Goal: Information Seeking & Learning: Learn about a topic

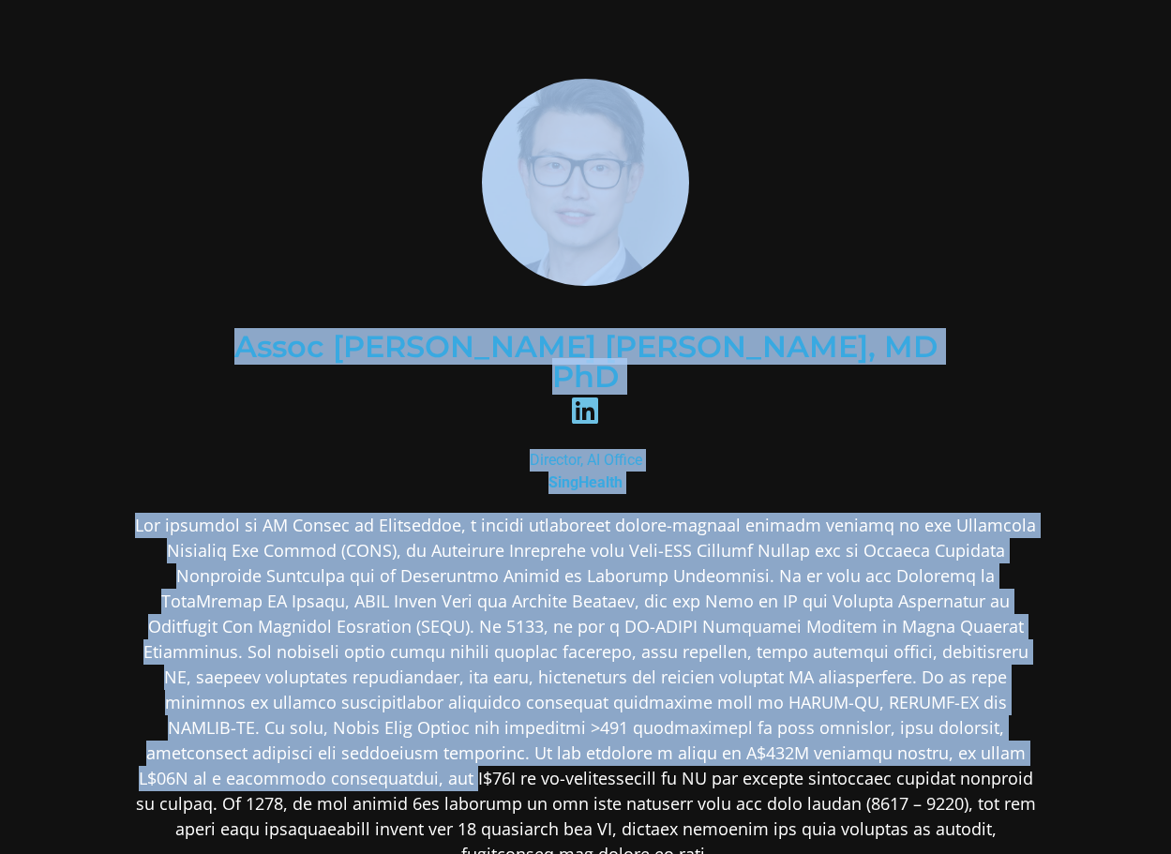
drag, startPoint x: 409, startPoint y: 160, endPoint x: 704, endPoint y: 715, distance: 628.7
click at [681, 704] on div "Assoc [PERSON_NAME] [PERSON_NAME], MD PhD Director, AI Office SingHealth" at bounding box center [585, 616] width 911 height 1094
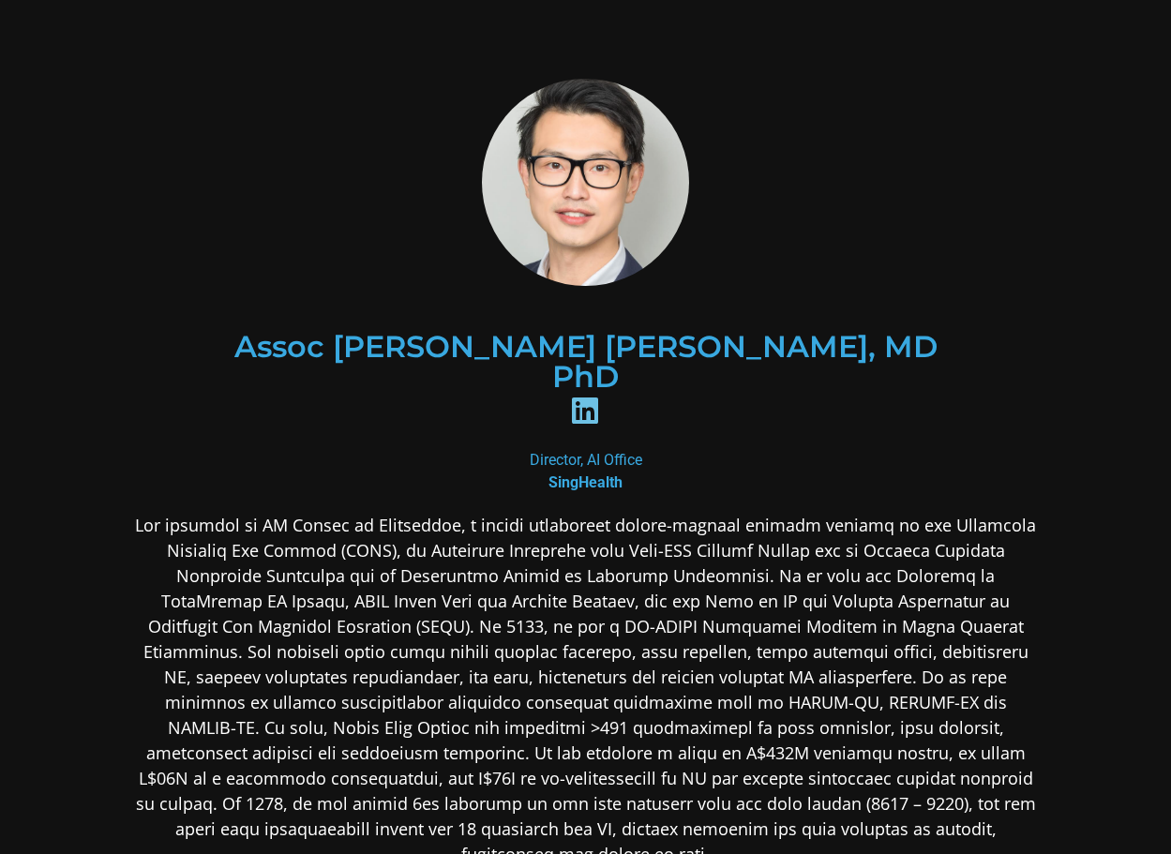
click at [737, 730] on p at bounding box center [585, 690] width 911 height 354
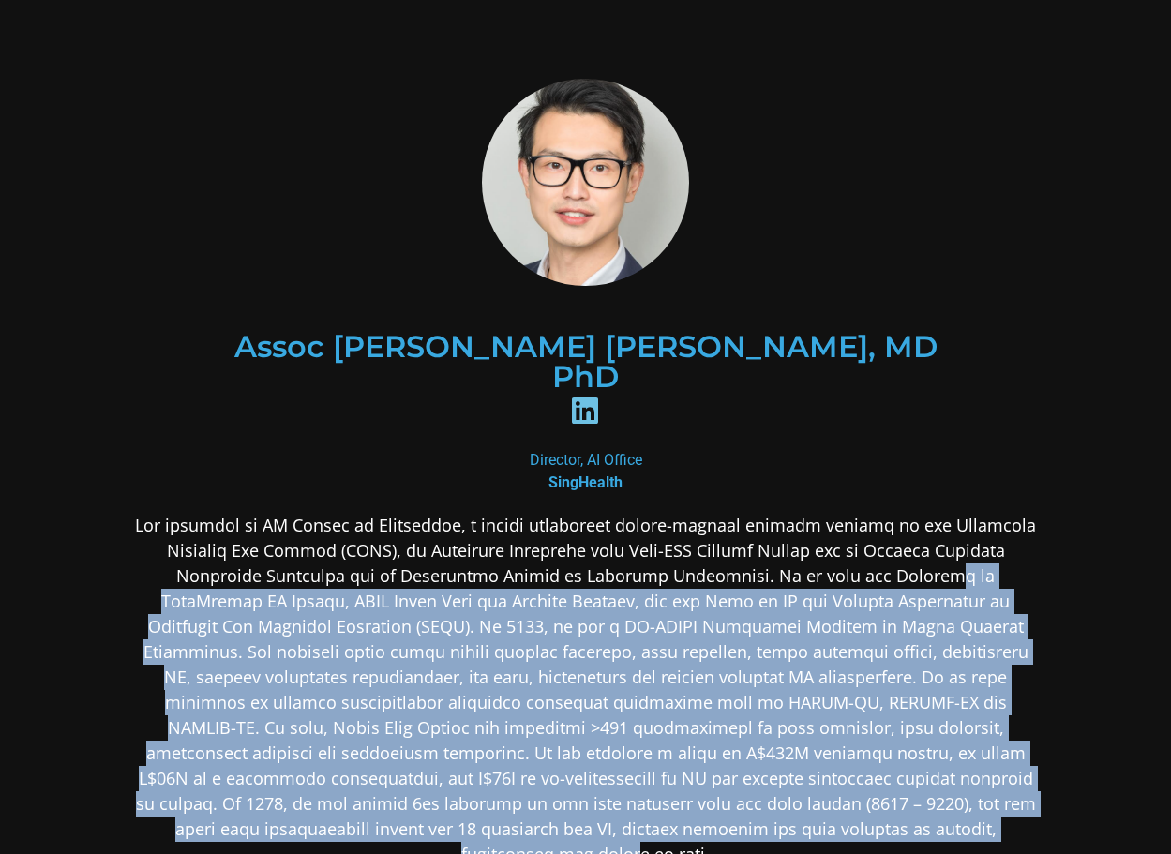
drag, startPoint x: 780, startPoint y: 514, endPoint x: 713, endPoint y: 851, distance: 344.2
click at [713, 851] on div at bounding box center [585, 838] width 911 height 651
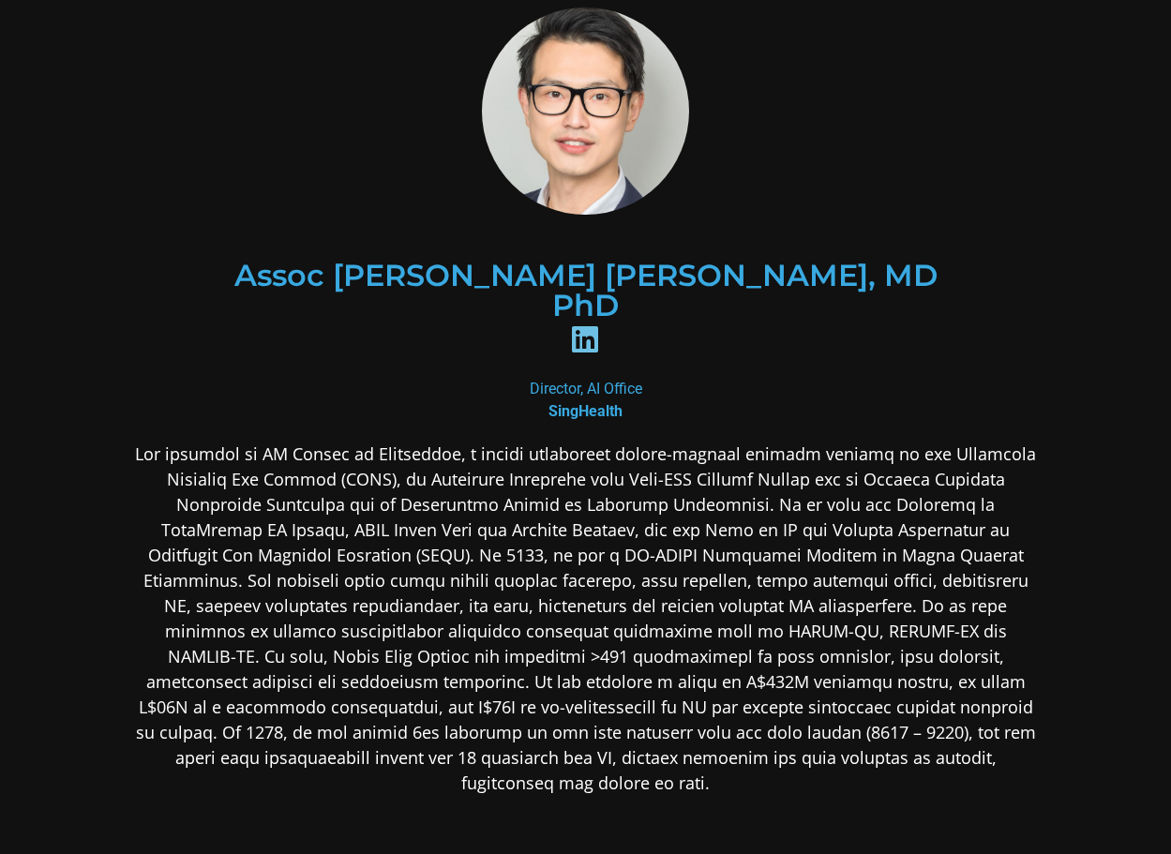
click at [757, 747] on div at bounding box center [585, 767] width 911 height 651
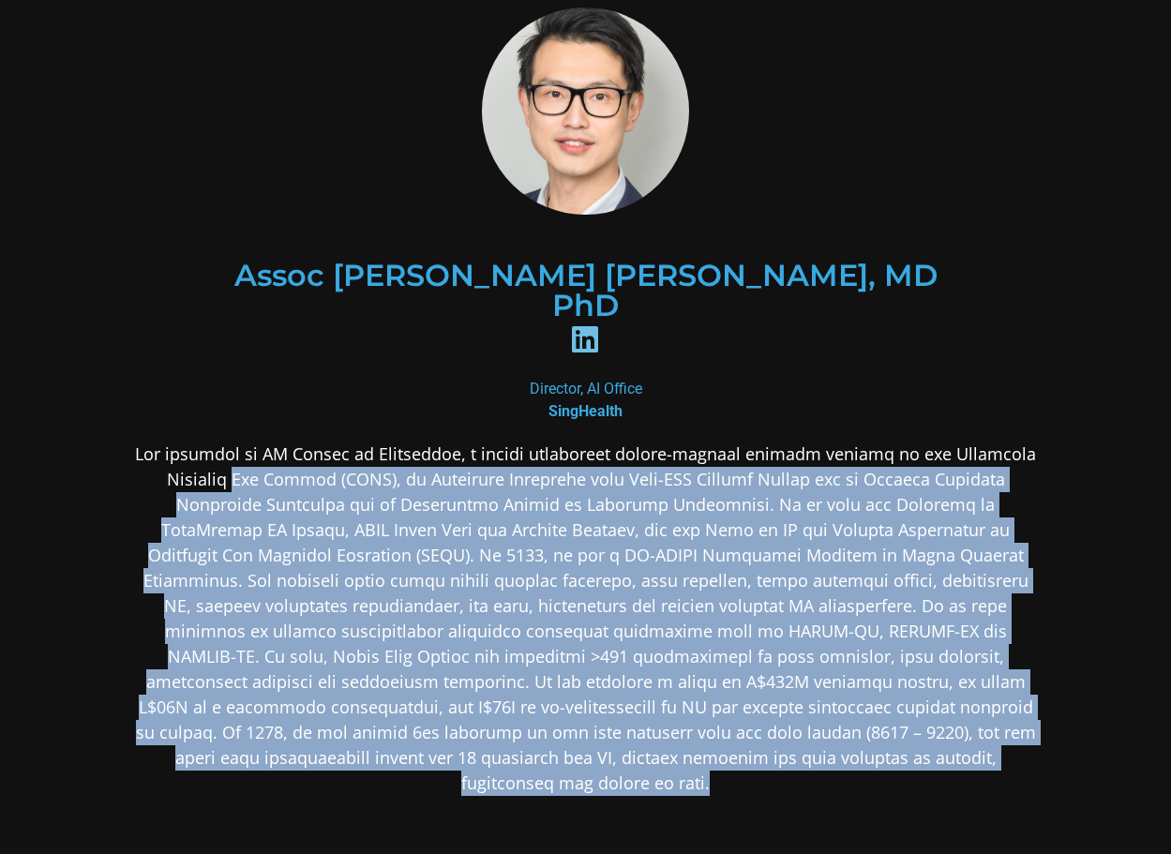
drag, startPoint x: 884, startPoint y: 711, endPoint x: 71, endPoint y: 412, distance: 866.2
click at [71, 412] on section "Assoc [PERSON_NAME] [PERSON_NAME], MD PhD Director, AI Office SingHealth" at bounding box center [585, 545] width 1171 height 1233
click at [816, 661] on p at bounding box center [585, 619] width 911 height 354
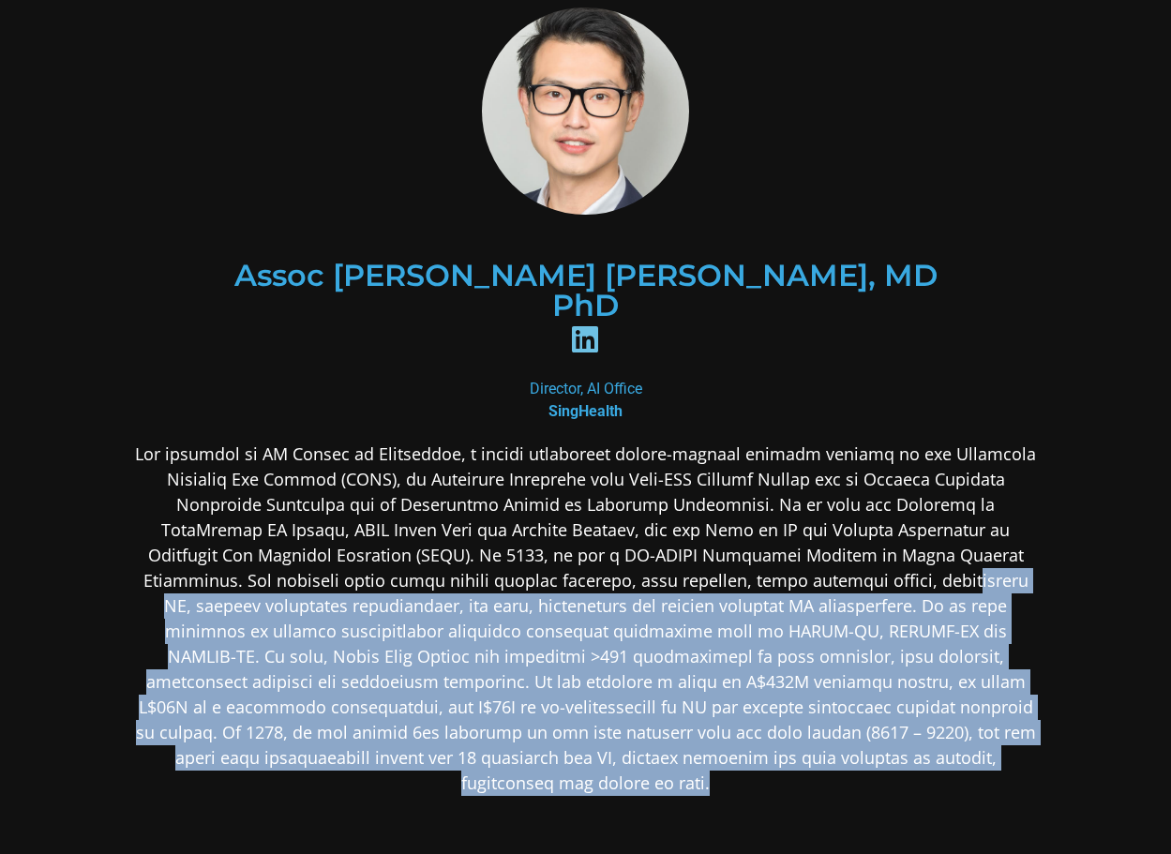
drag, startPoint x: 588, startPoint y: 513, endPoint x: 856, endPoint y: 727, distance: 342.9
click at [856, 727] on div at bounding box center [585, 767] width 911 height 651
click at [856, 728] on div at bounding box center [585, 767] width 911 height 651
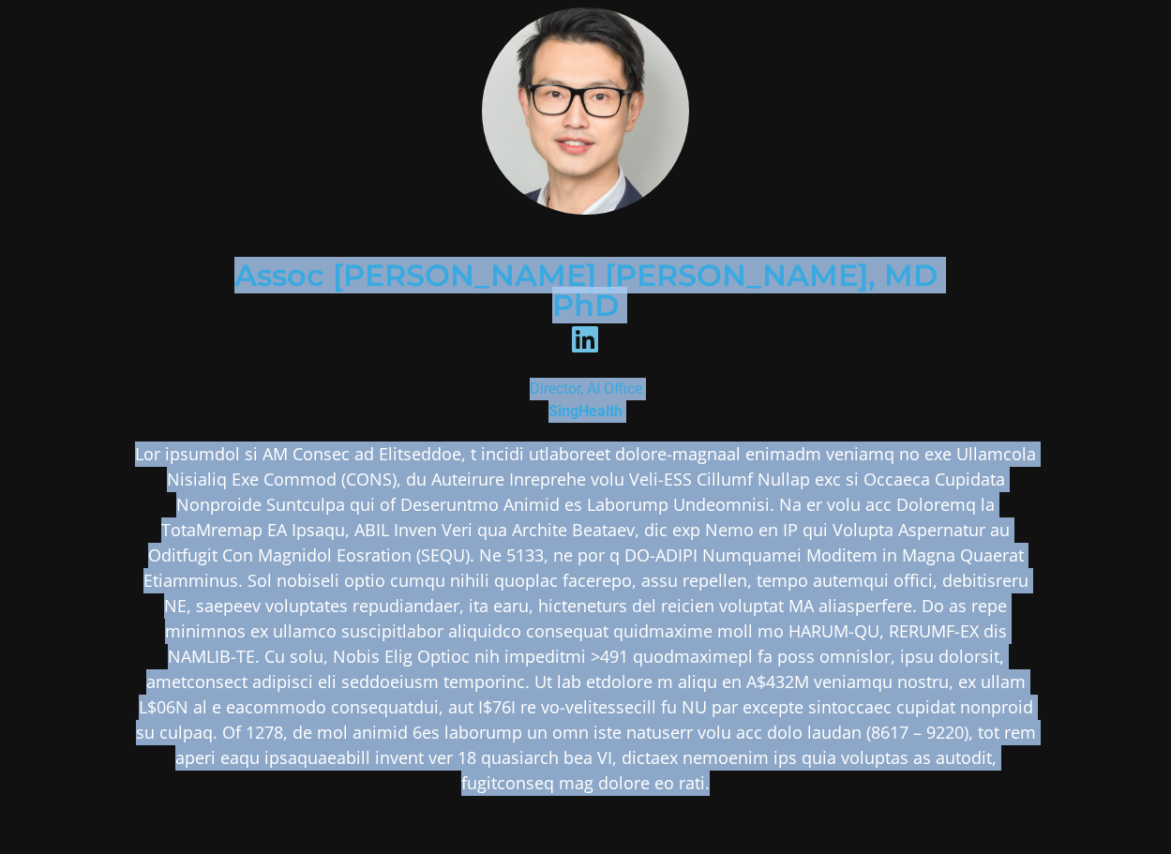
drag, startPoint x: 874, startPoint y: 702, endPoint x: 147, endPoint y: 366, distance: 800.8
click at [147, 366] on div "Assoc [PERSON_NAME] [PERSON_NAME], MD PhD Director, AI Office SingHealth" at bounding box center [585, 545] width 911 height 1094
click at [311, 442] on p at bounding box center [585, 619] width 911 height 354
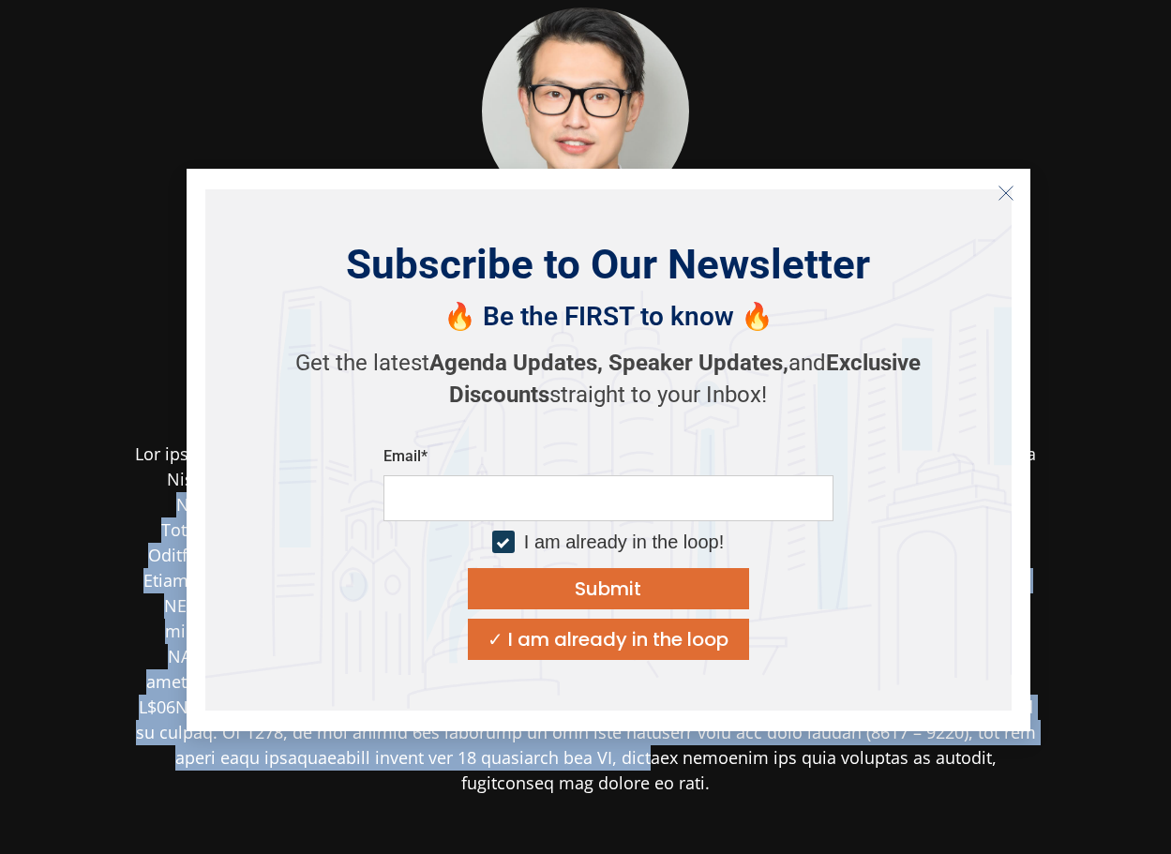
drag, startPoint x: 346, startPoint y: 428, endPoint x: 844, endPoint y: 753, distance: 594.2
click at [844, 753] on div at bounding box center [585, 767] width 911 height 651
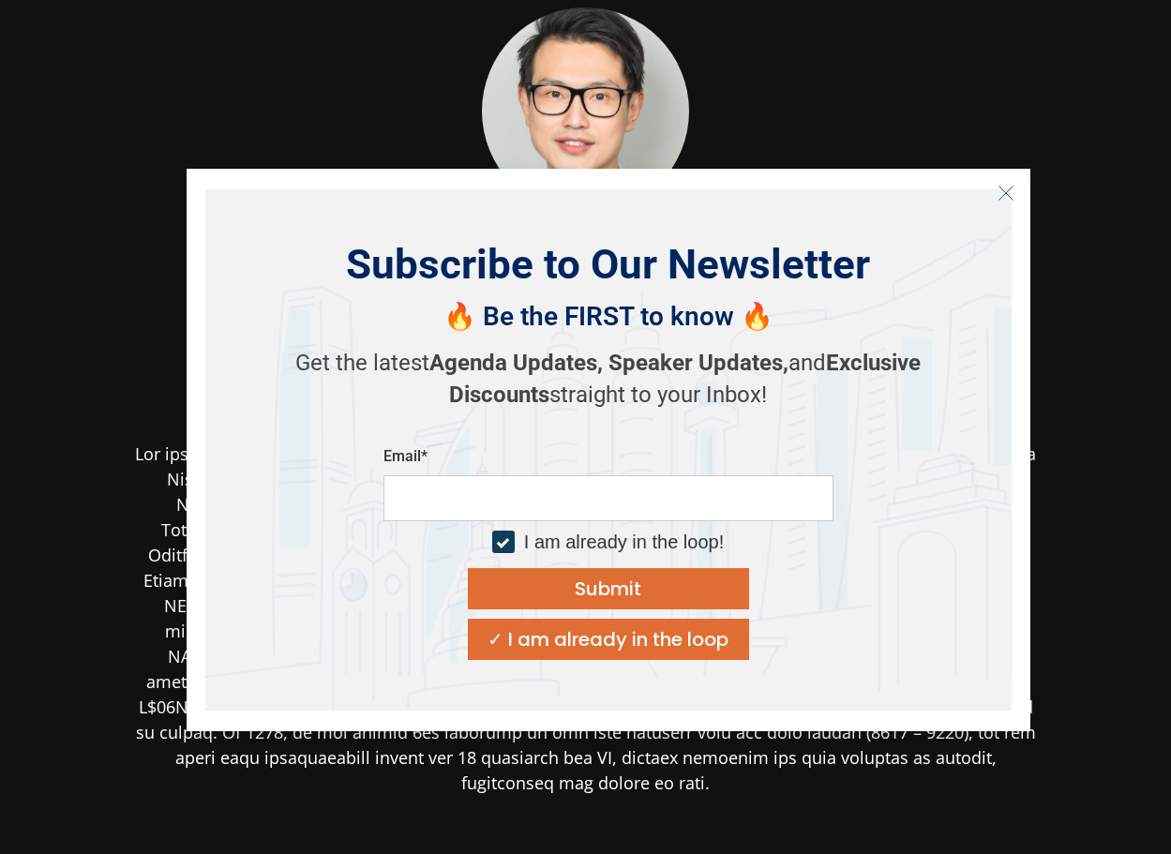
click at [846, 774] on div at bounding box center [585, 767] width 911 height 651
click at [1013, 190] on icon "Close" at bounding box center [1006, 193] width 17 height 17
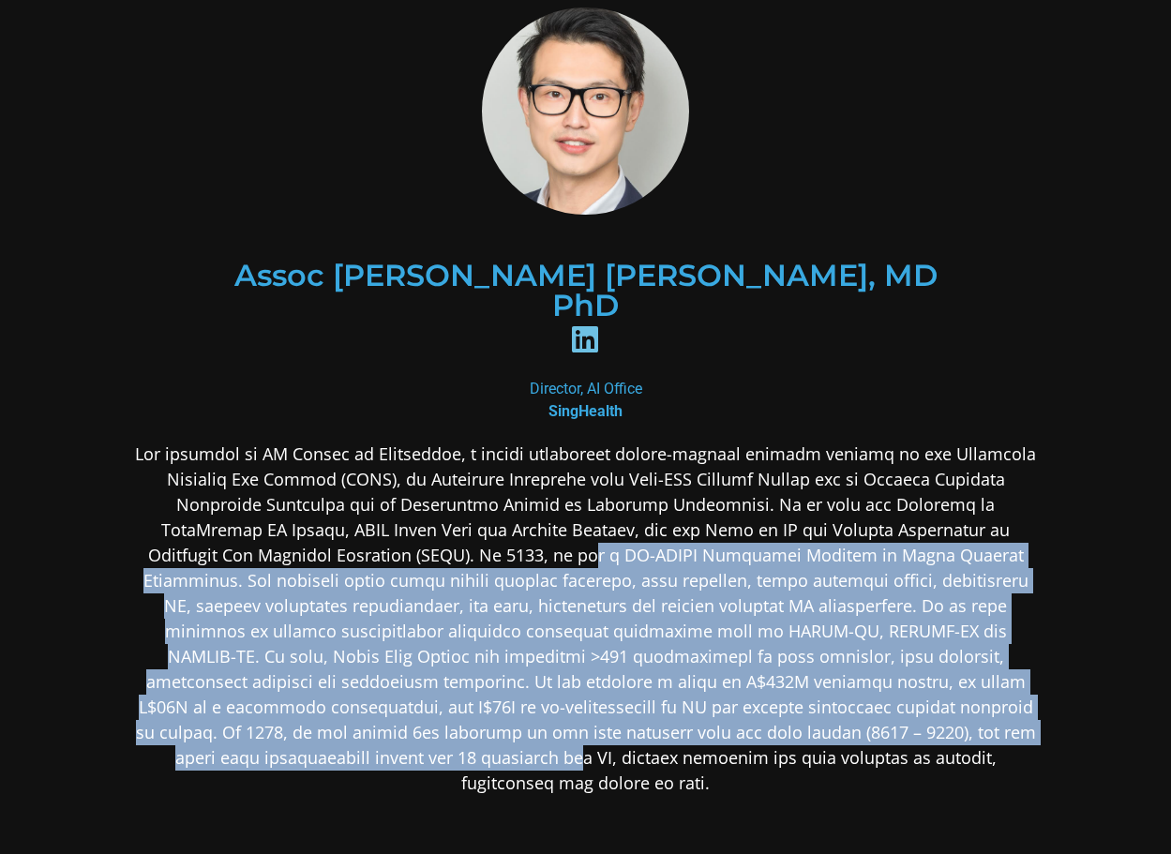
drag, startPoint x: 246, startPoint y: 490, endPoint x: 754, endPoint y: 667, distance: 537.9
click at [754, 667] on p at bounding box center [585, 619] width 911 height 354
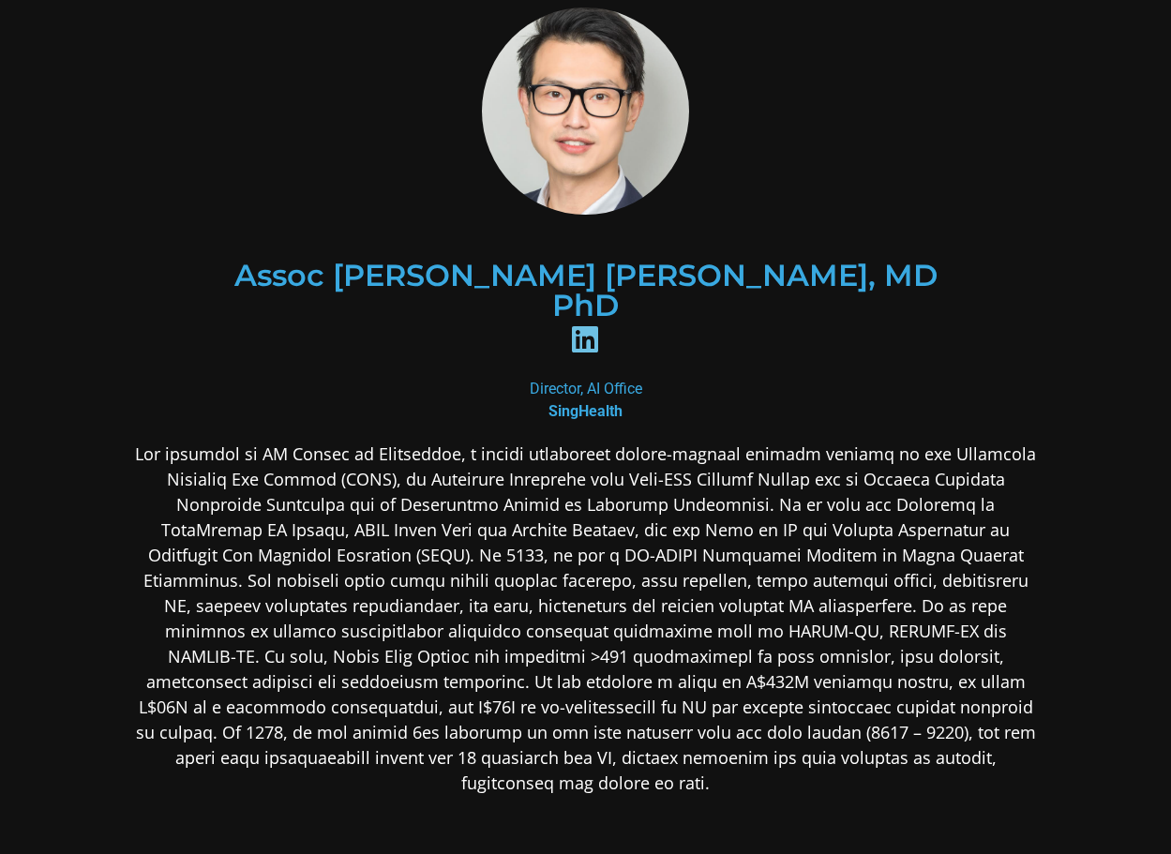
click at [864, 726] on div at bounding box center [585, 767] width 911 height 651
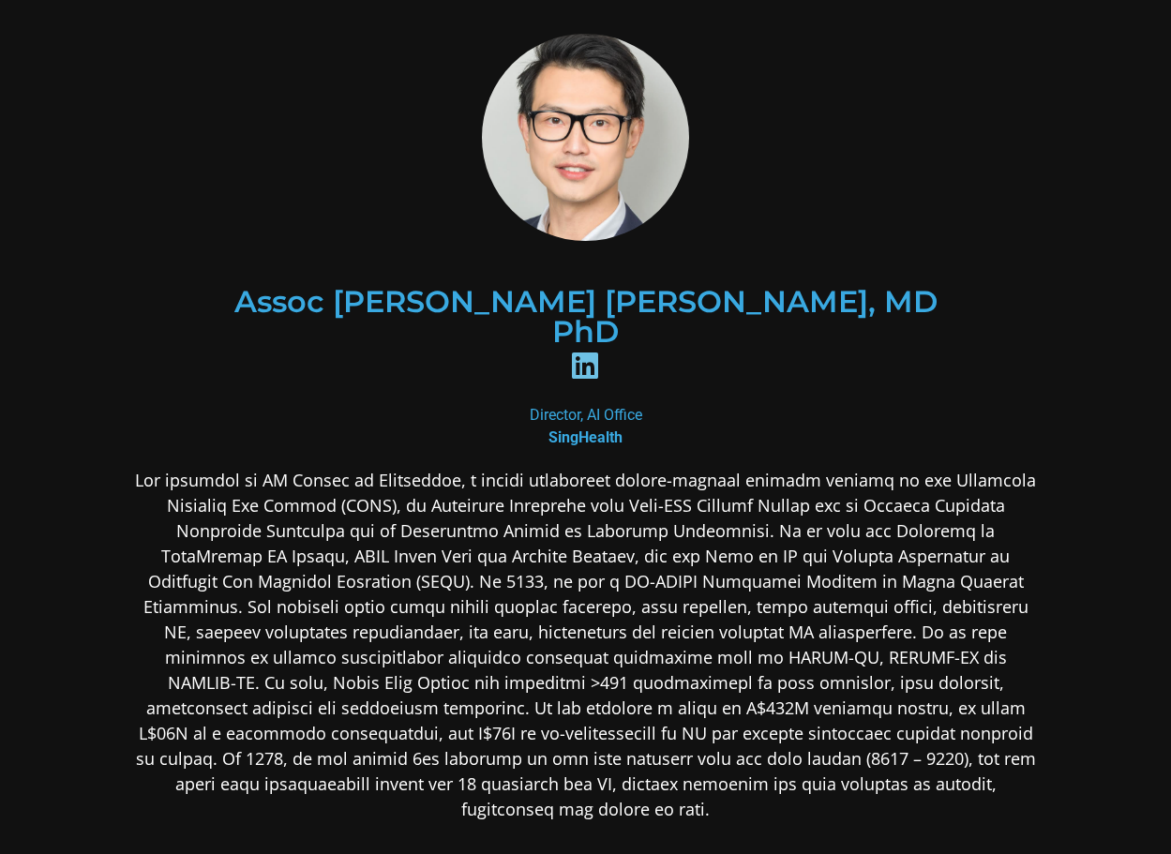
scroll to position [0, 0]
